Goal: Find specific page/section: Find specific page/section

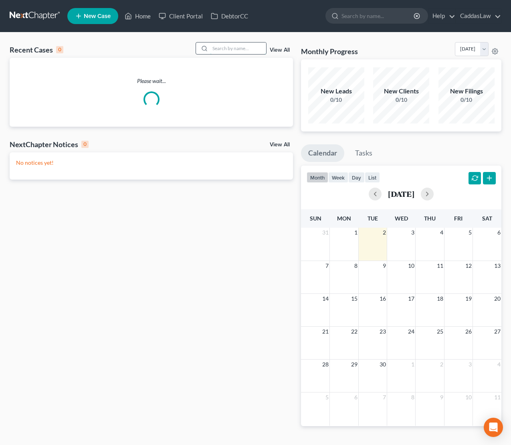
click at [222, 51] on input "search" at bounding box center [238, 48] width 56 height 12
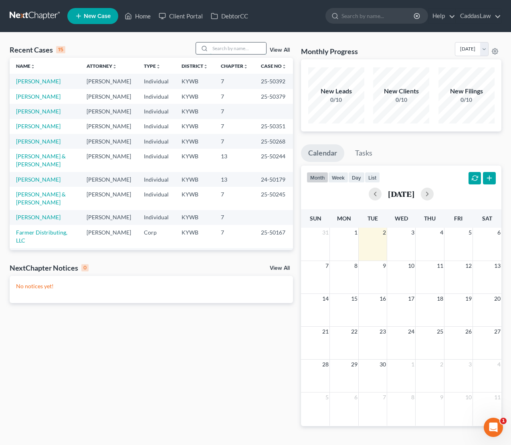
type input "j"
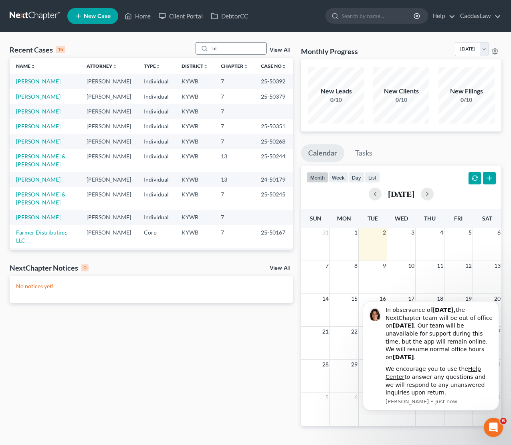
type input "h"
type input "[PERSON_NAME]"
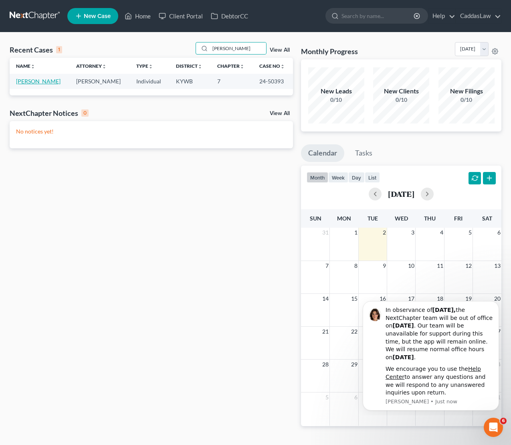
click at [39, 81] on link "[PERSON_NAME]" at bounding box center [38, 81] width 44 height 7
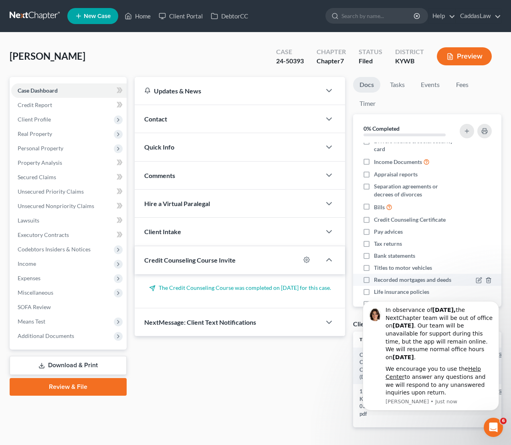
scroll to position [9, 0]
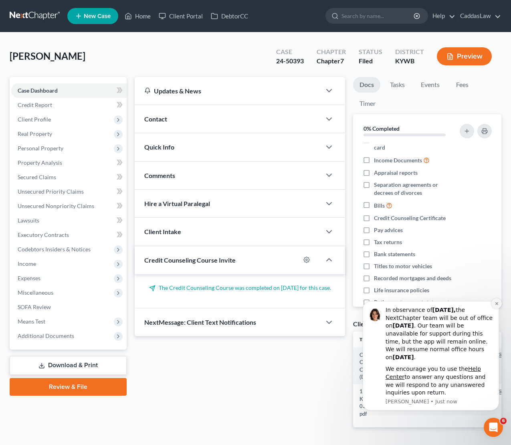
click at [497, 306] on icon "Dismiss notification" at bounding box center [497, 303] width 4 height 4
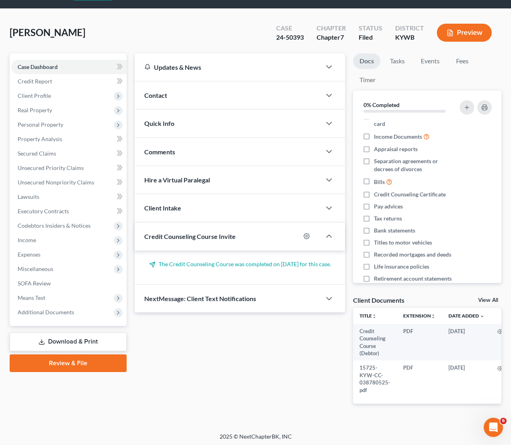
scroll to position [23, 0]
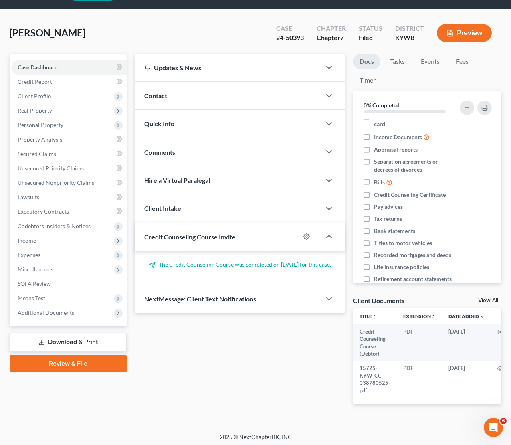
click at [203, 305] on div "NextMessage: Client Text Notifications" at bounding box center [228, 299] width 187 height 28
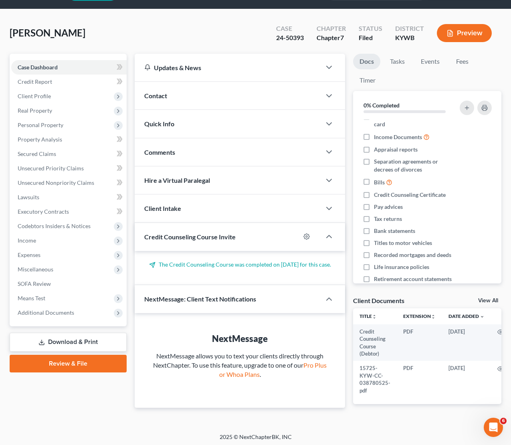
click at [203, 305] on div "NextMessage: Client Text Notifications" at bounding box center [223, 299] width 176 height 28
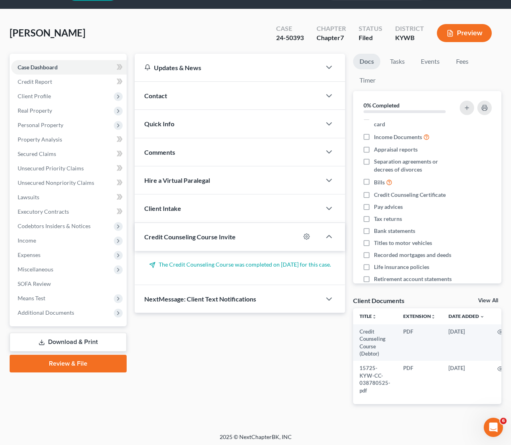
click at [173, 123] on span "Quick Info" at bounding box center [159, 124] width 30 height 8
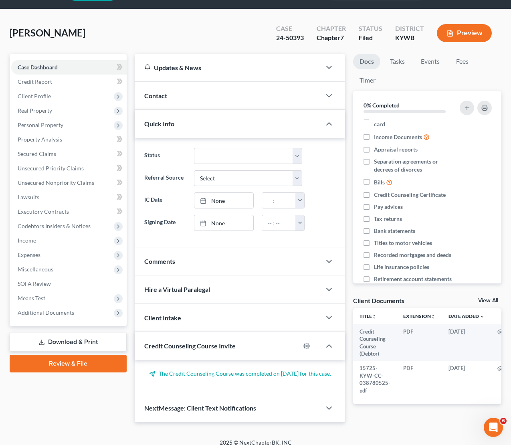
click at [183, 91] on div "Contact" at bounding box center [228, 96] width 187 height 28
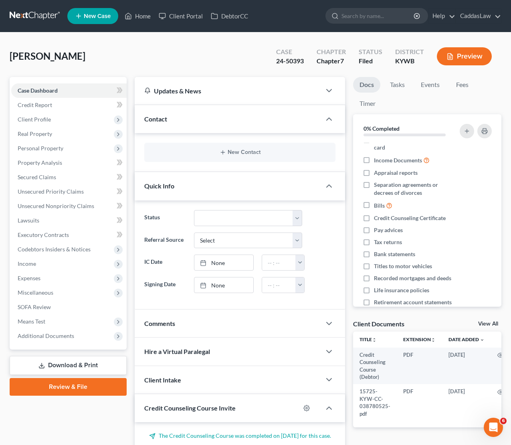
scroll to position [0, 0]
click at [449, 59] on icon "button" at bounding box center [450, 56] width 7 height 7
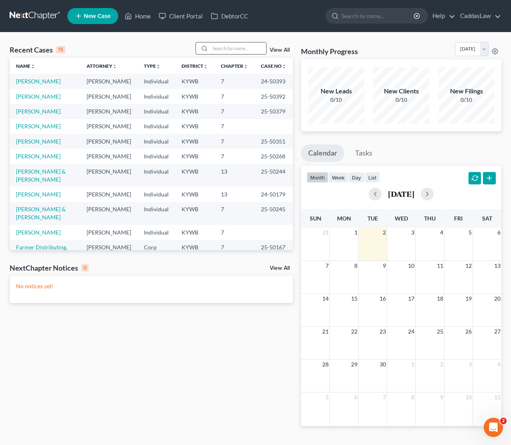
click at [218, 45] on input "search" at bounding box center [238, 48] width 56 height 12
click at [36, 80] on link "[PERSON_NAME]" at bounding box center [38, 81] width 44 height 7
